Goal: Navigation & Orientation: Find specific page/section

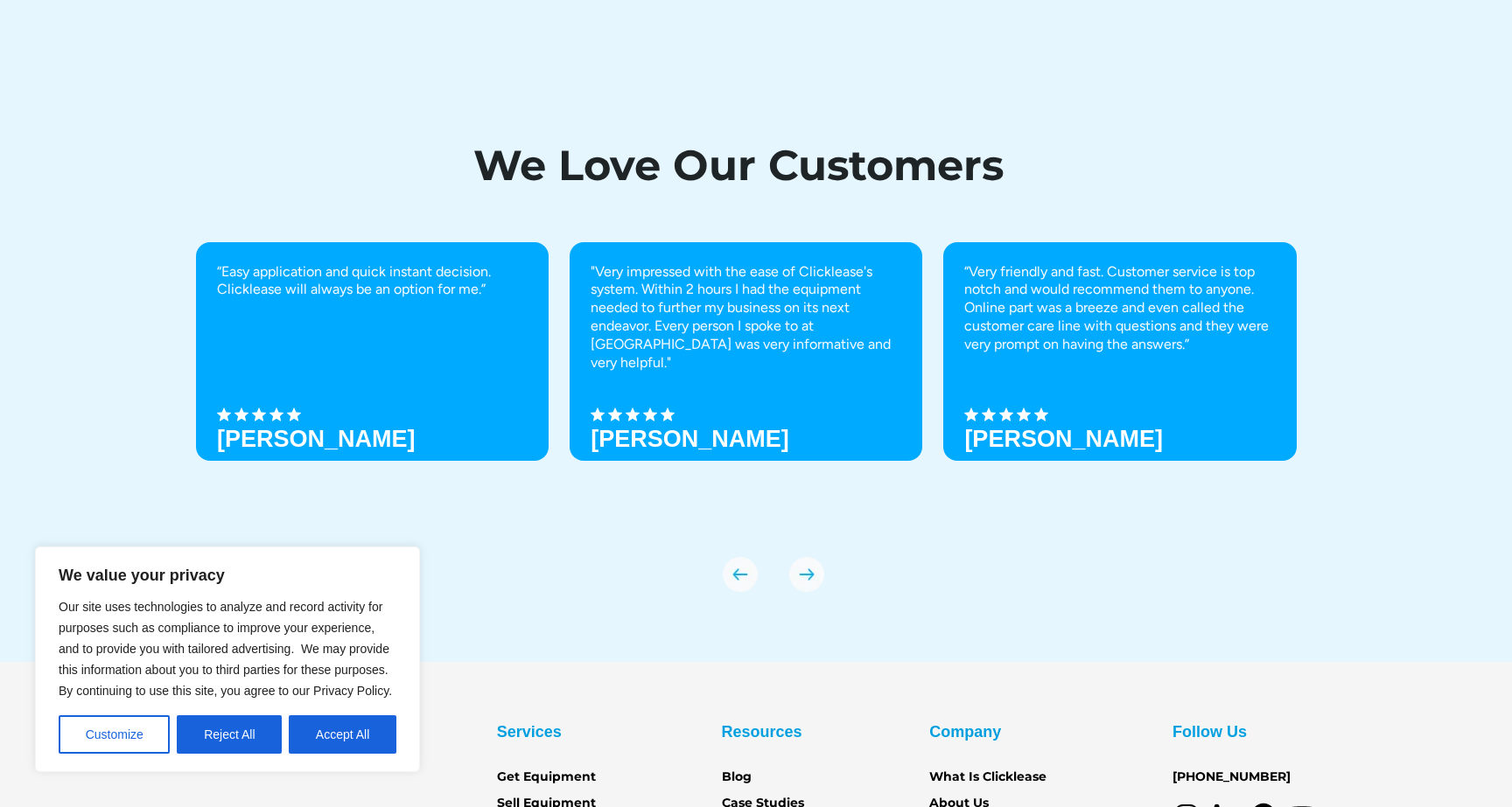
scroll to position [6057, 0]
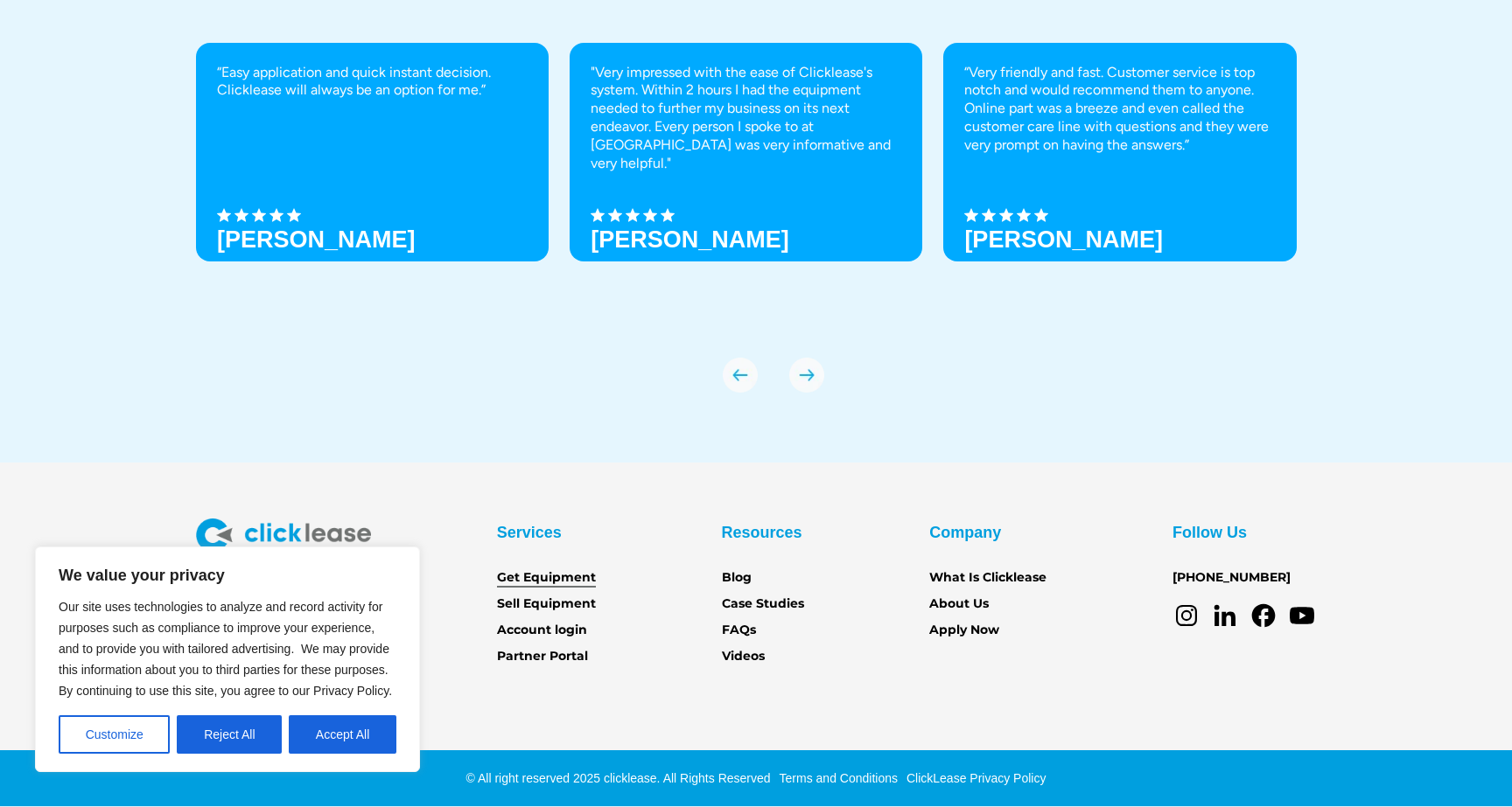
click at [539, 577] on link "Get Equipment" at bounding box center [546, 577] width 99 height 19
click at [536, 607] on link "Sell Equipment" at bounding box center [546, 604] width 99 height 19
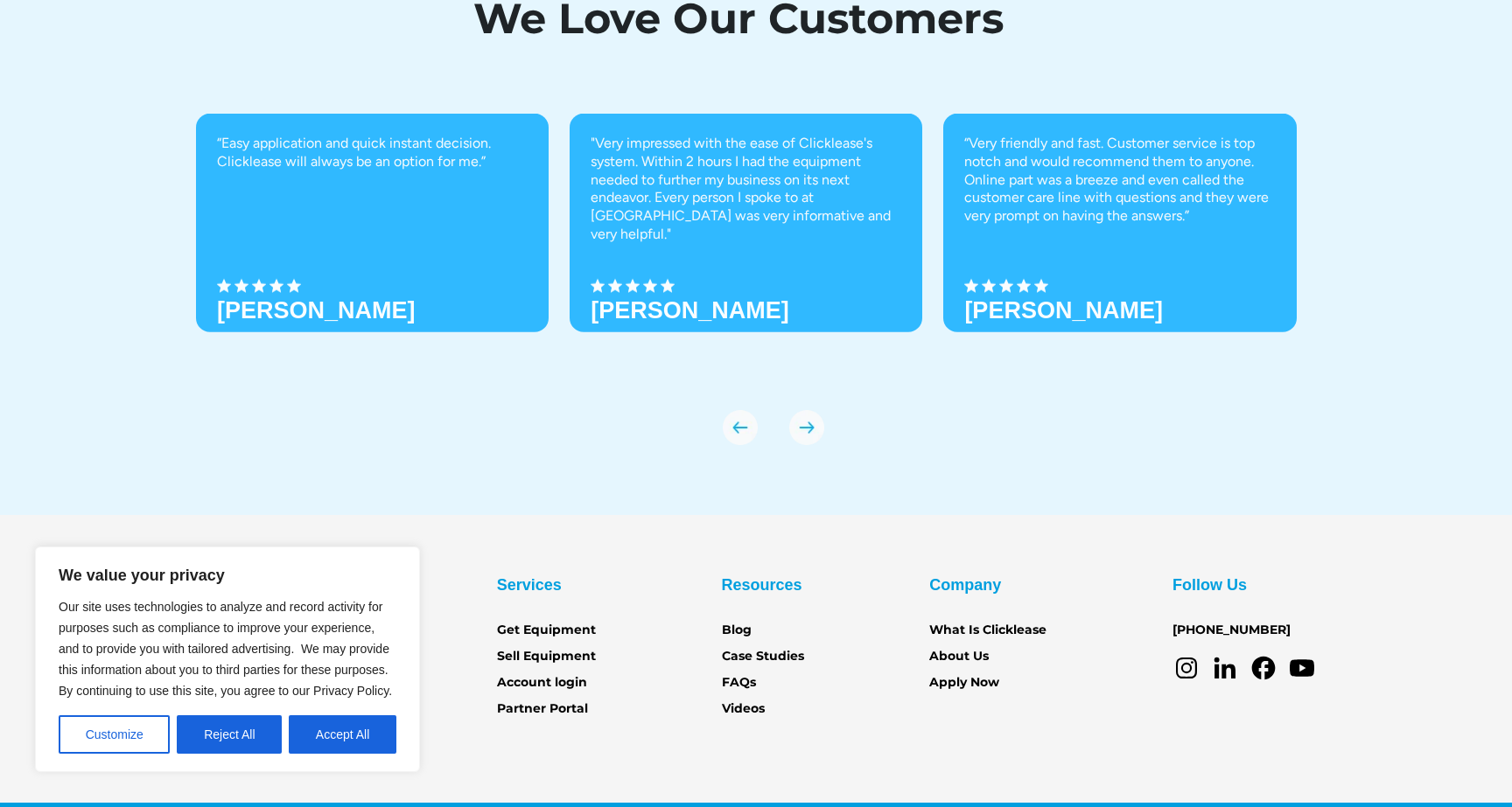
scroll to position [6057, 0]
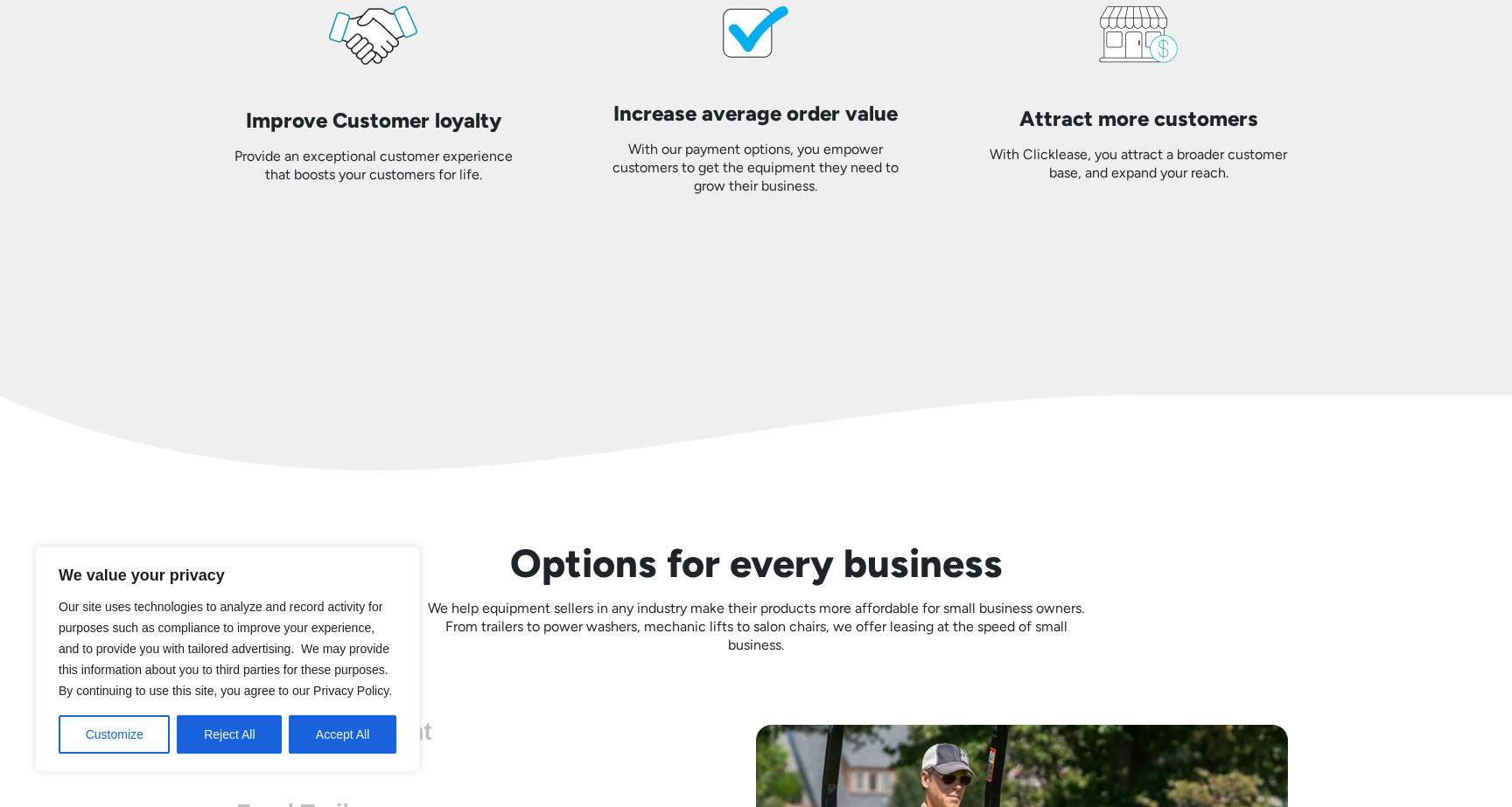
scroll to position [4712, 0]
